Goal: Navigation & Orientation: Find specific page/section

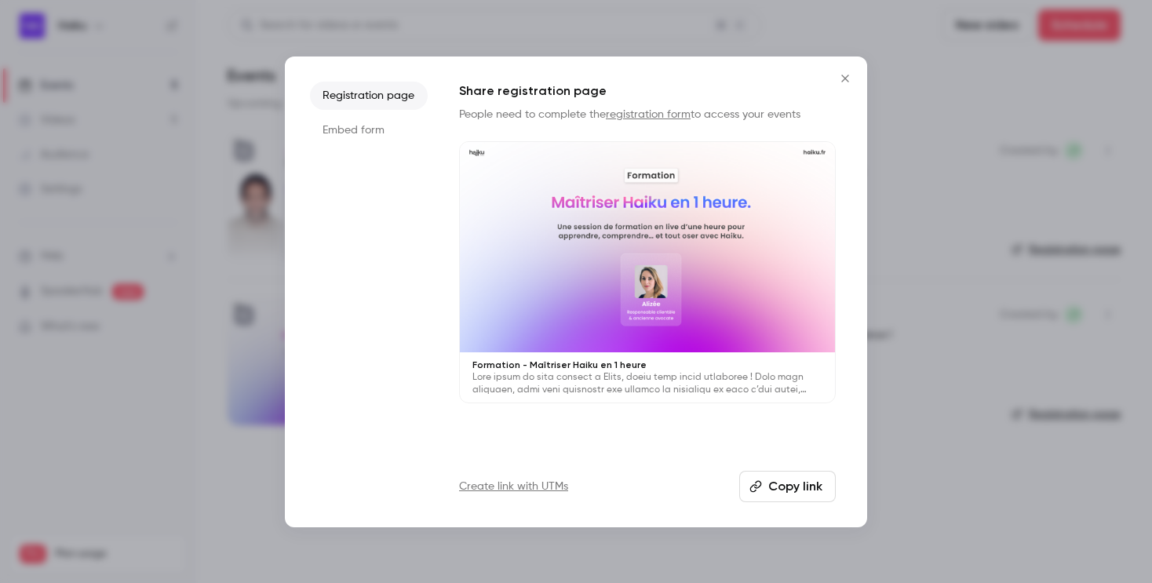
click at [843, 76] on icon "Close" at bounding box center [844, 78] width 7 height 7
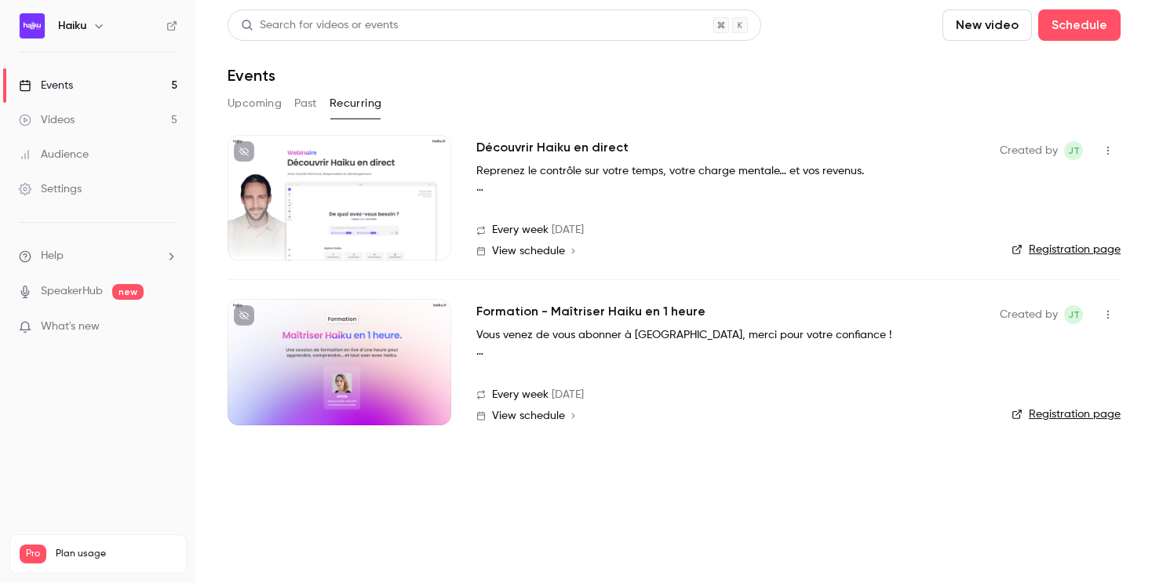
click at [264, 104] on button "Upcoming" at bounding box center [255, 103] width 54 height 25
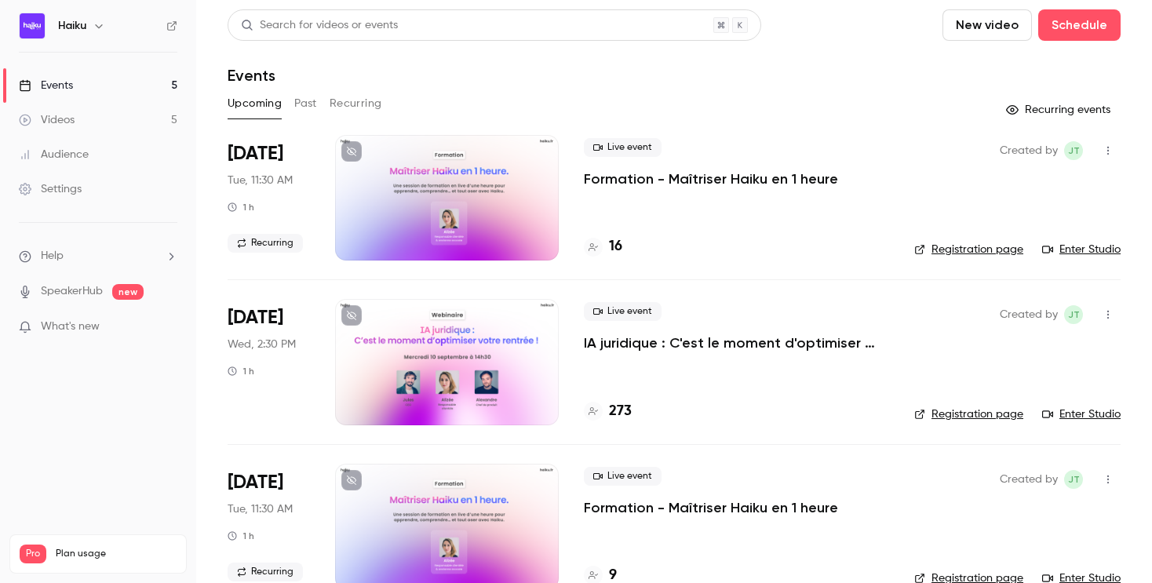
click at [336, 106] on button "Recurring" at bounding box center [356, 103] width 53 height 25
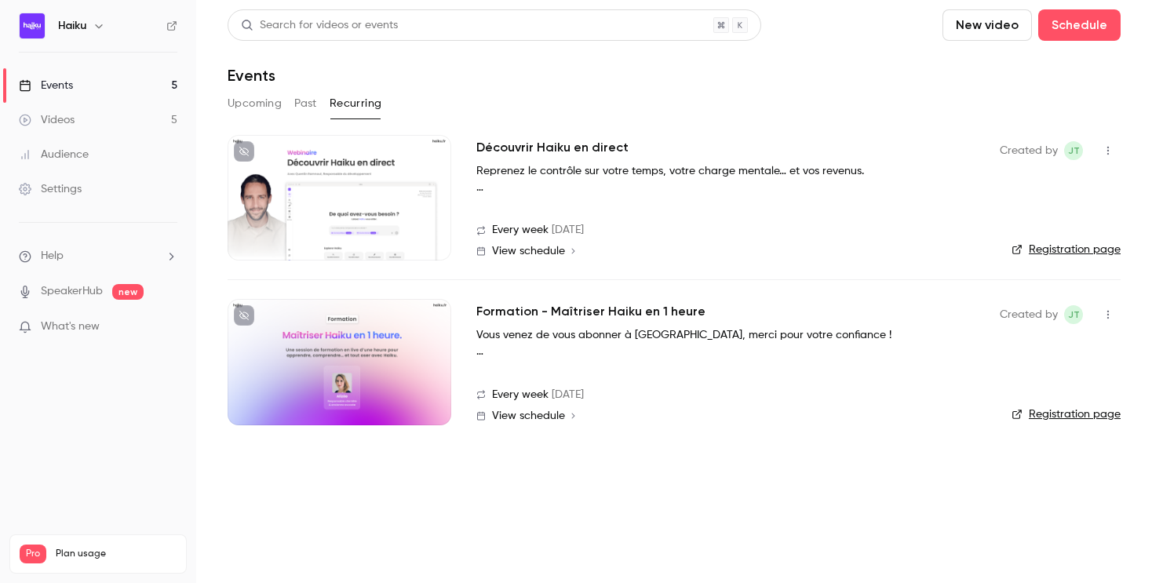
click at [252, 102] on button "Upcoming" at bounding box center [255, 103] width 54 height 25
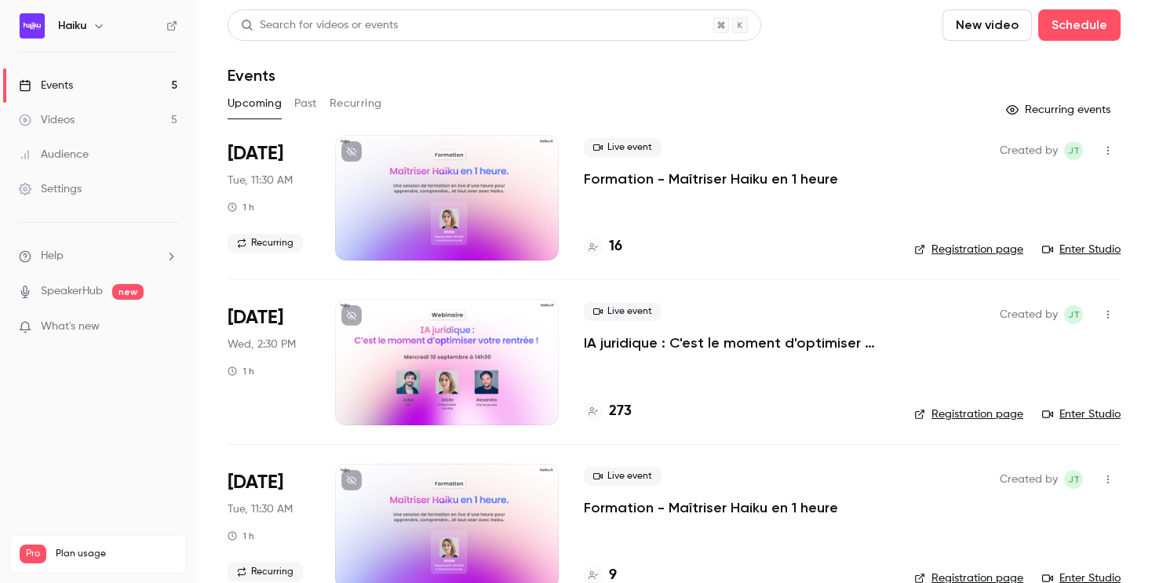
click at [615, 249] on h4 "16" at bounding box center [615, 246] width 13 height 21
